Goal: Task Accomplishment & Management: Use online tool/utility

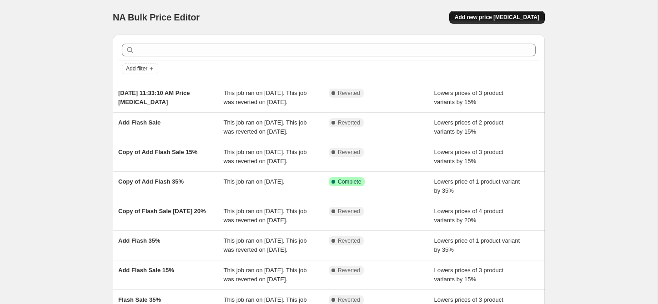
click at [481, 14] on span "Add new price [MEDICAL_DATA]" at bounding box center [497, 17] width 85 height 7
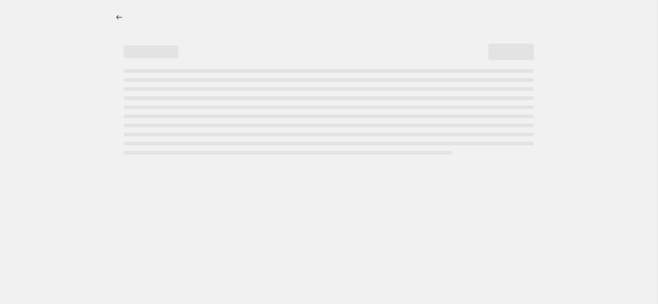
select select "percentage"
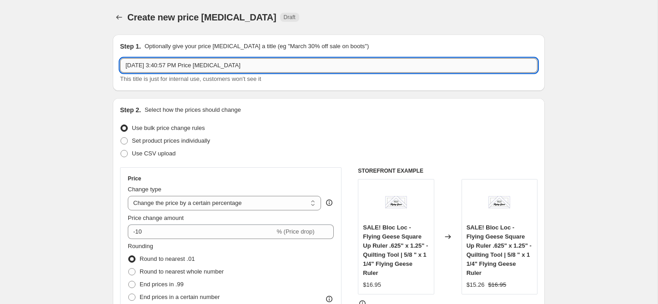
click at [161, 62] on input "[DATE] 3:40:57 PM Price [MEDICAL_DATA]" at bounding box center [328, 65] width 417 height 15
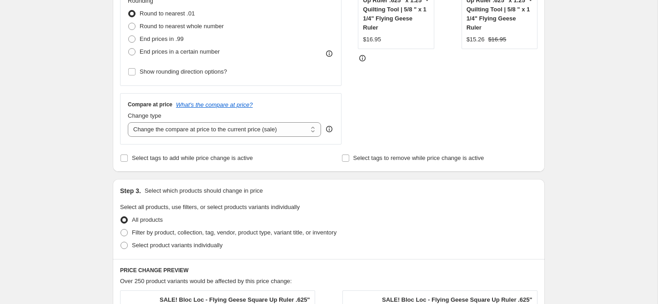
scroll to position [246, 0]
type input "Weekly Deal [DATE] (10%)"
click at [158, 155] on span "Select tags to add while price change is active" at bounding box center [192, 157] width 121 height 7
click at [128, 155] on input "Select tags to add while price change is active" at bounding box center [123, 157] width 7 height 7
checkbox input "true"
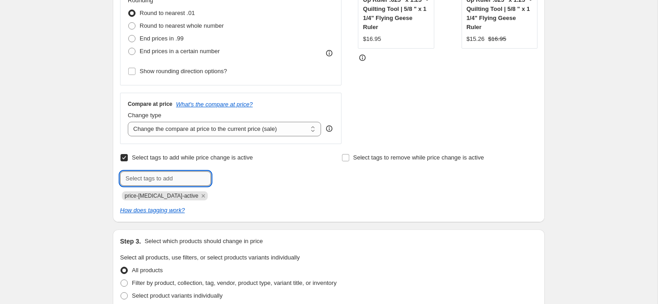
click at [160, 182] on input "text" at bounding box center [165, 178] width 91 height 15
type input "weekly deal"
type input "sale"
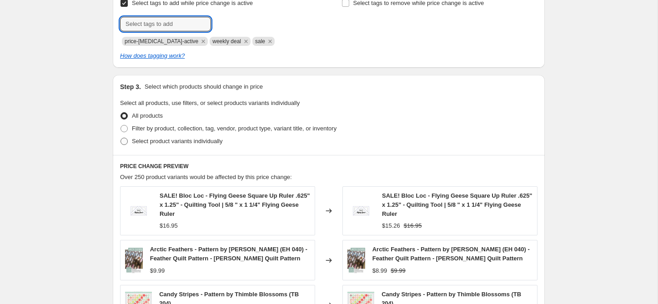
scroll to position [406, 0]
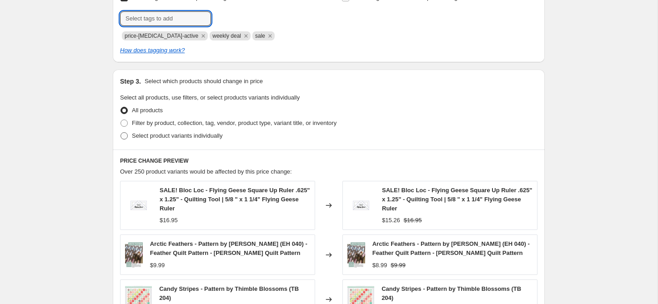
click at [149, 133] on span "Select product variants individually" at bounding box center [177, 135] width 90 height 7
click at [121, 133] on input "Select product variants individually" at bounding box center [120, 132] width 0 height 0
radio input "true"
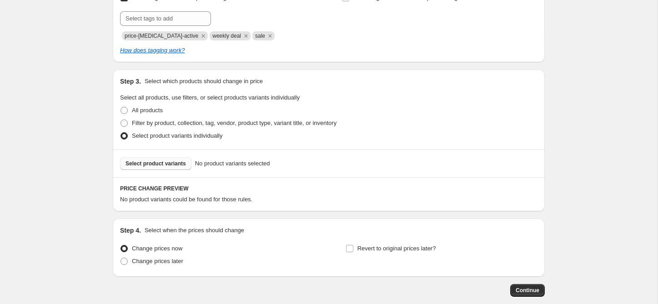
click at [162, 166] on span "Select product variants" at bounding box center [155, 163] width 60 height 7
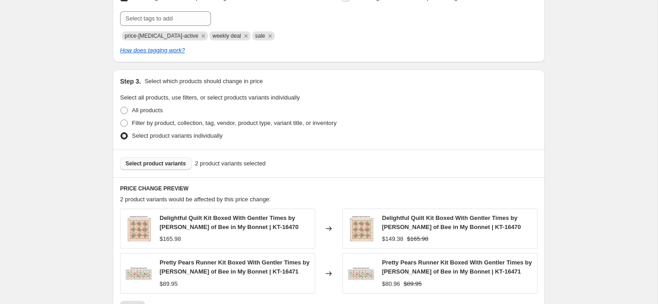
click at [158, 161] on span "Select product variants" at bounding box center [155, 163] width 60 height 7
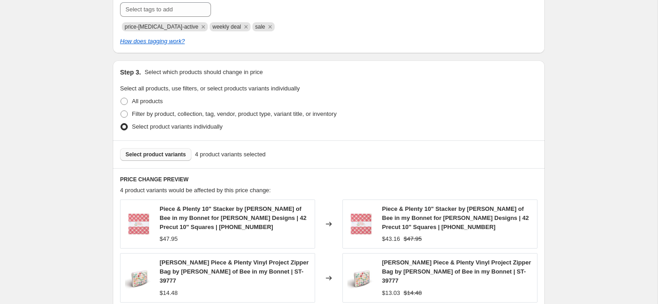
scroll to position [414, 0]
click at [175, 156] on span "Select product variants" at bounding box center [155, 155] width 60 height 7
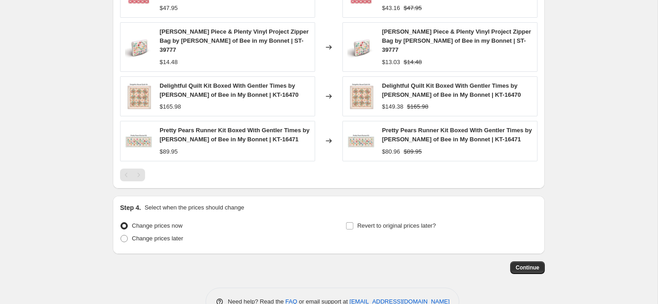
scroll to position [662, 0]
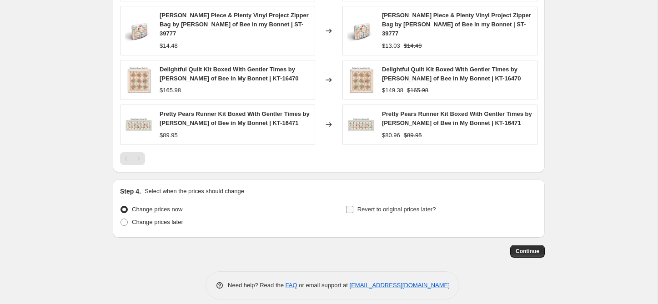
click at [375, 206] on span "Revert to original prices later?" at bounding box center [396, 209] width 79 height 7
click at [353, 206] on input "Revert to original prices later?" at bounding box center [349, 209] width 7 height 7
checkbox input "true"
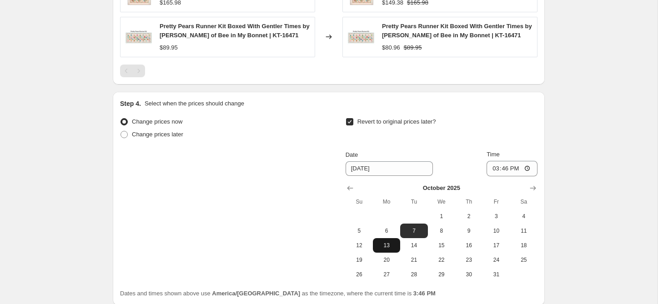
scroll to position [750, 0]
click at [387, 225] on button "6" at bounding box center [386, 230] width 27 height 15
type input "10/6/2025"
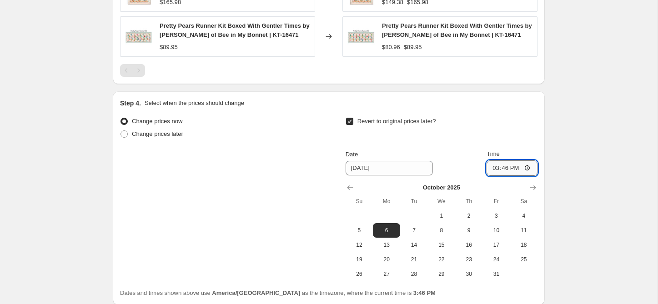
click at [499, 160] on input "15:46" at bounding box center [511, 167] width 51 height 15
click at [492, 160] on input "15:46" at bounding box center [511, 167] width 51 height 15
click at [492, 160] on input "23:46" at bounding box center [511, 167] width 51 height 15
click at [516, 160] on input "20:00" at bounding box center [511, 167] width 51 height 15
type input "08:00"
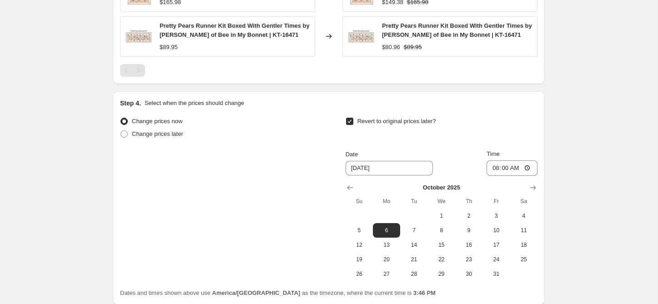
click at [528, 132] on div "Revert to original prices later?" at bounding box center [441, 128] width 192 height 27
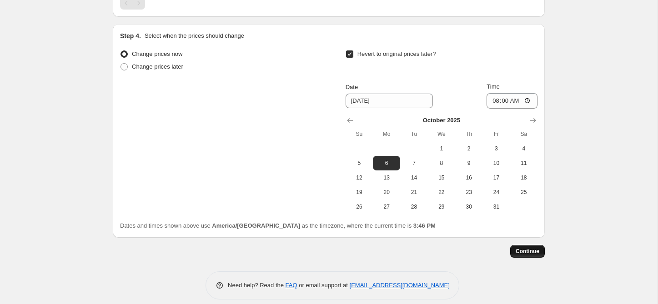
click at [526, 246] on button "Continue" at bounding box center [527, 251] width 35 height 13
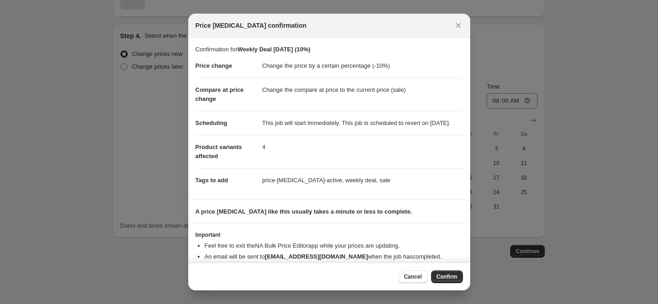
scroll to position [28, 0]
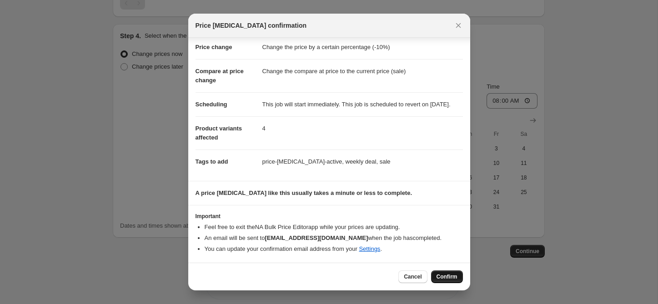
click at [445, 273] on button "Confirm" at bounding box center [447, 276] width 32 height 13
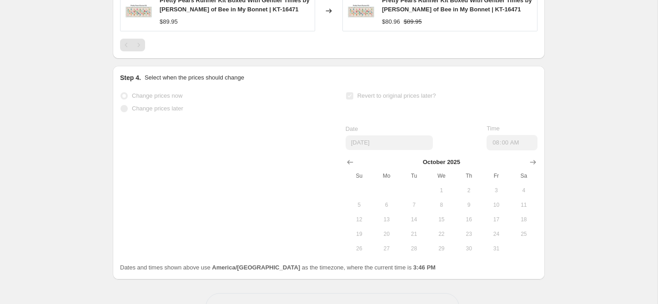
select select "percentage"
